Goal: Use online tool/utility: Utilize a website feature to perform a specific function

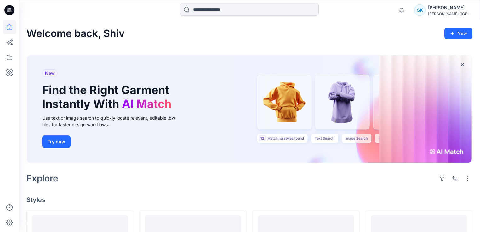
click at [426, 9] on div "SK" at bounding box center [420, 9] width 11 height 11
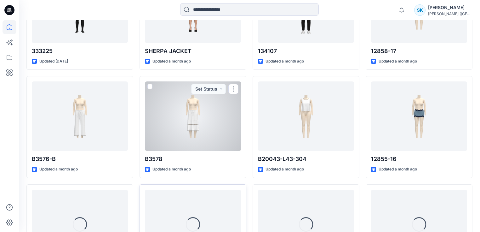
scroll to position [787, 0]
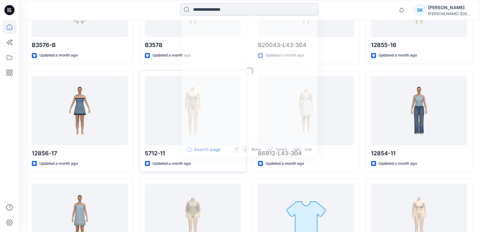
click at [232, 10] on input at bounding box center [249, 9] width 139 height 13
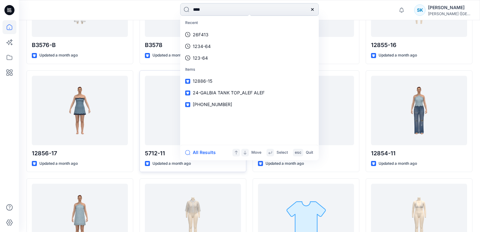
type input "*****"
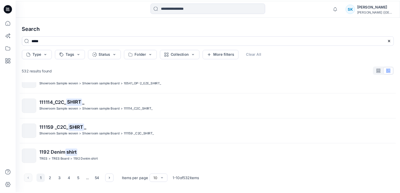
scroll to position [199, 0]
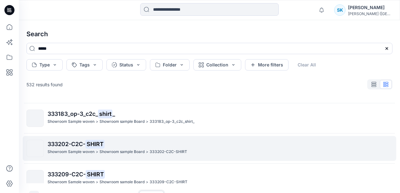
scroll to position [20, 0]
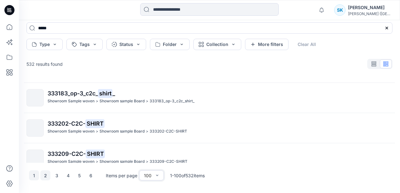
click at [45, 175] on button "2" at bounding box center [45, 176] width 10 height 10
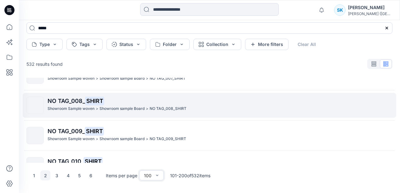
scroll to position [2930, 0]
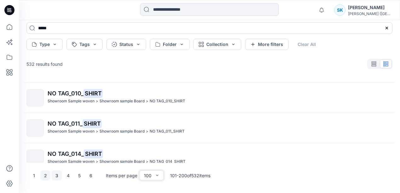
click at [56, 174] on button "3" at bounding box center [57, 176] width 10 height 10
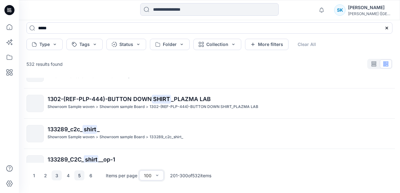
scroll to position [2678, 0]
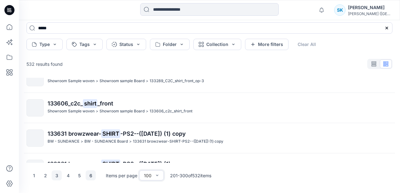
click at [89, 175] on button "6" at bounding box center [91, 176] width 10 height 10
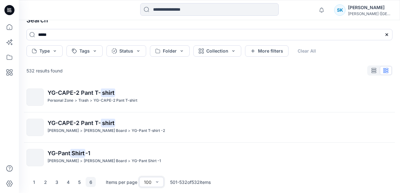
scroll to position [20, 0]
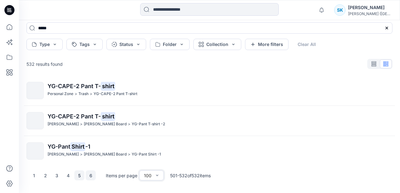
click at [77, 175] on button "5" at bounding box center [79, 176] width 10 height 10
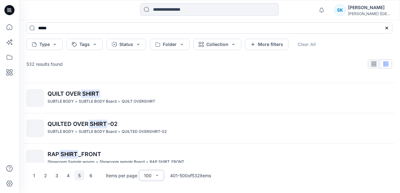
scroll to position [2930, 0]
click at [69, 175] on button "4" at bounding box center [68, 176] width 10 height 10
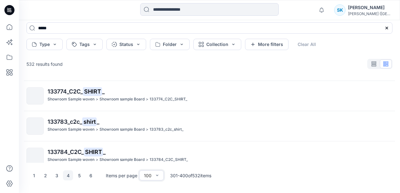
scroll to position [126, 0]
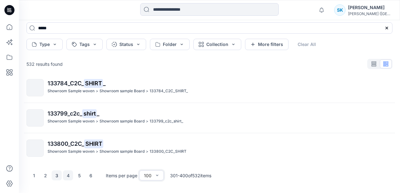
click at [56, 175] on button "3" at bounding box center [57, 176] width 10 height 10
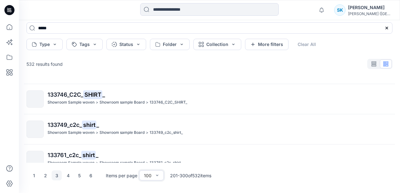
scroll to position [2930, 0]
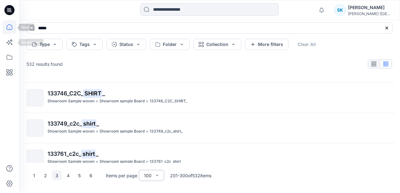
click at [9, 29] on icon at bounding box center [10, 27] width 14 height 14
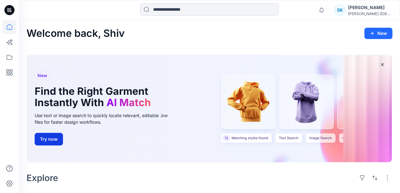
click at [61, 140] on button "Try now" at bounding box center [49, 139] width 28 height 13
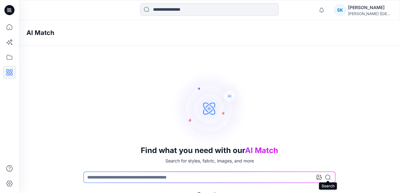
click at [327, 176] on icon at bounding box center [328, 177] width 5 height 5
click at [320, 176] on icon at bounding box center [319, 177] width 5 height 5
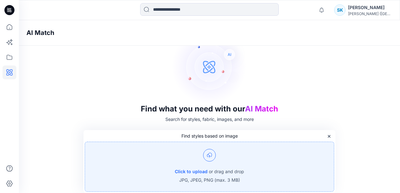
scroll to position [42, 0]
click at [187, 170] on button "Click to upload" at bounding box center [191, 172] width 33 height 8
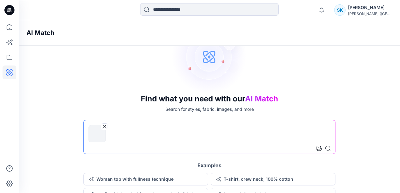
scroll to position [59, 0]
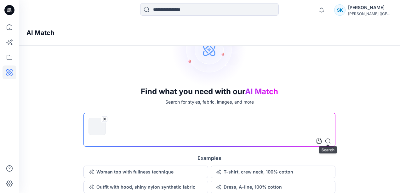
click at [327, 141] on icon at bounding box center [328, 141] width 5 height 5
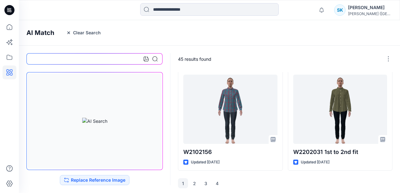
scroll to position [538, 0]
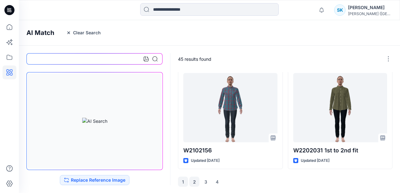
click at [194, 179] on button "2" at bounding box center [194, 182] width 10 height 10
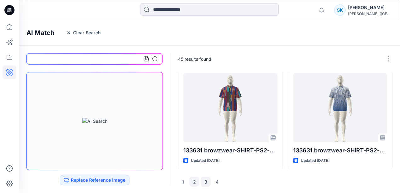
click at [206, 182] on button "3" at bounding box center [206, 182] width 10 height 10
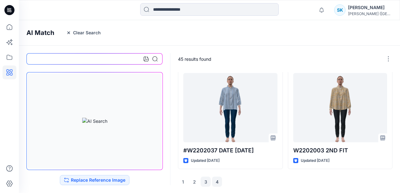
click at [217, 182] on button "4" at bounding box center [217, 182] width 10 height 10
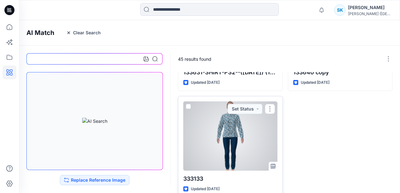
scroll to position [432, 0]
